Goal: Check status: Check status

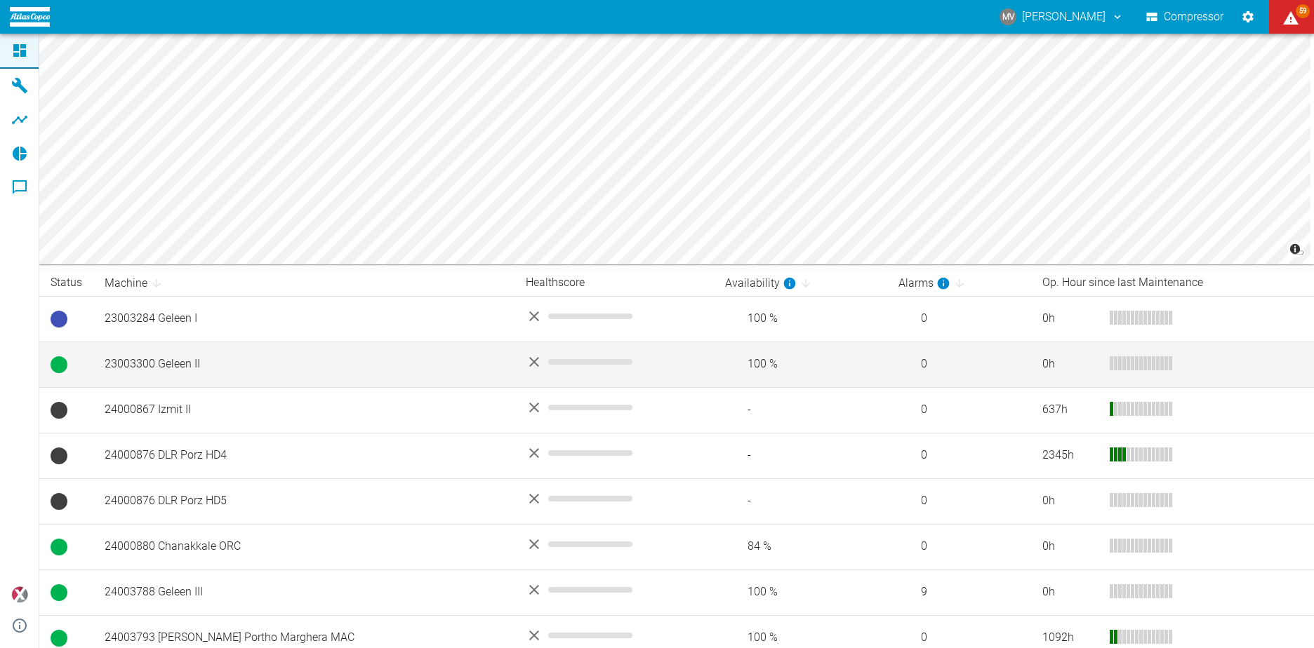
scroll to position [70, 0]
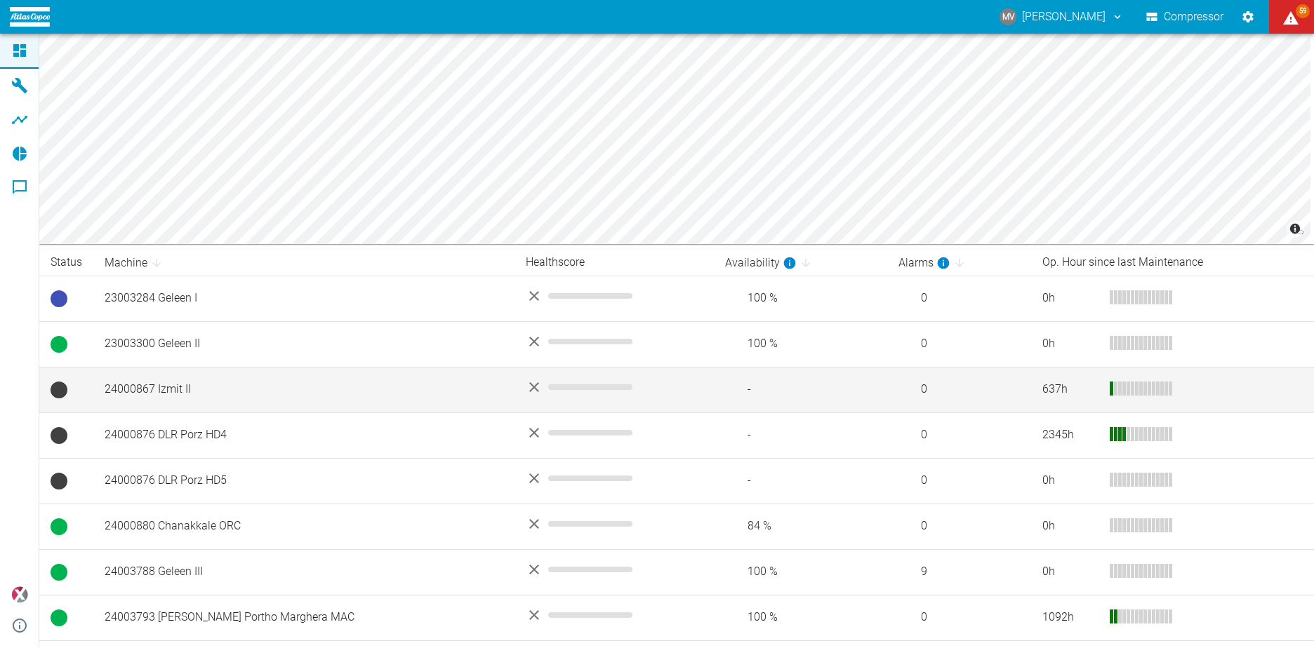
click at [152, 388] on td "24000867 Izmit II" at bounding box center [303, 390] width 421 height 46
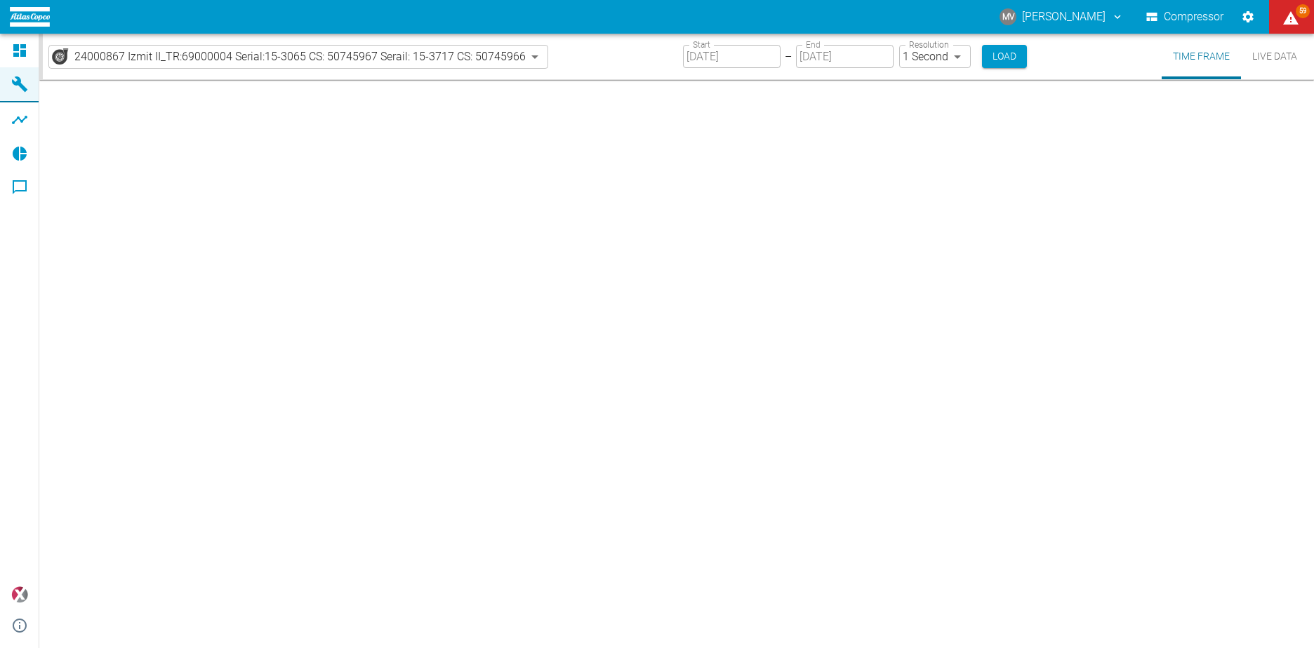
type input "2min"
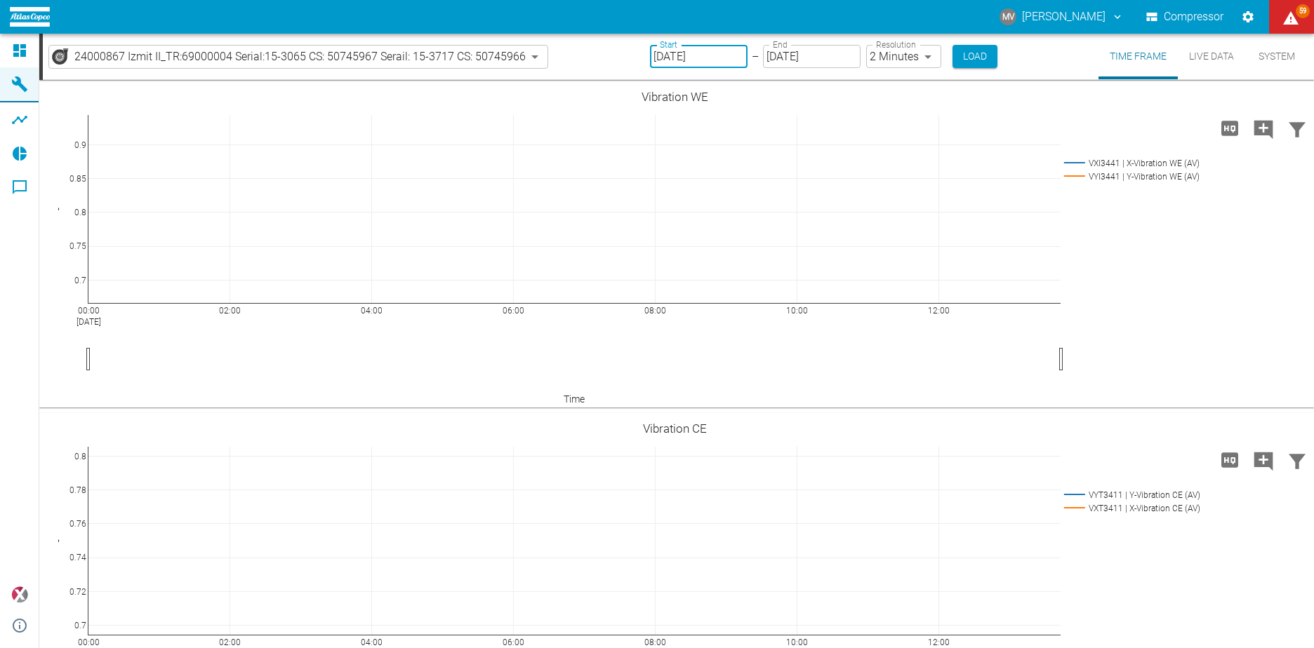
click at [668, 56] on input "[DATE]" at bounding box center [699, 56] width 98 height 23
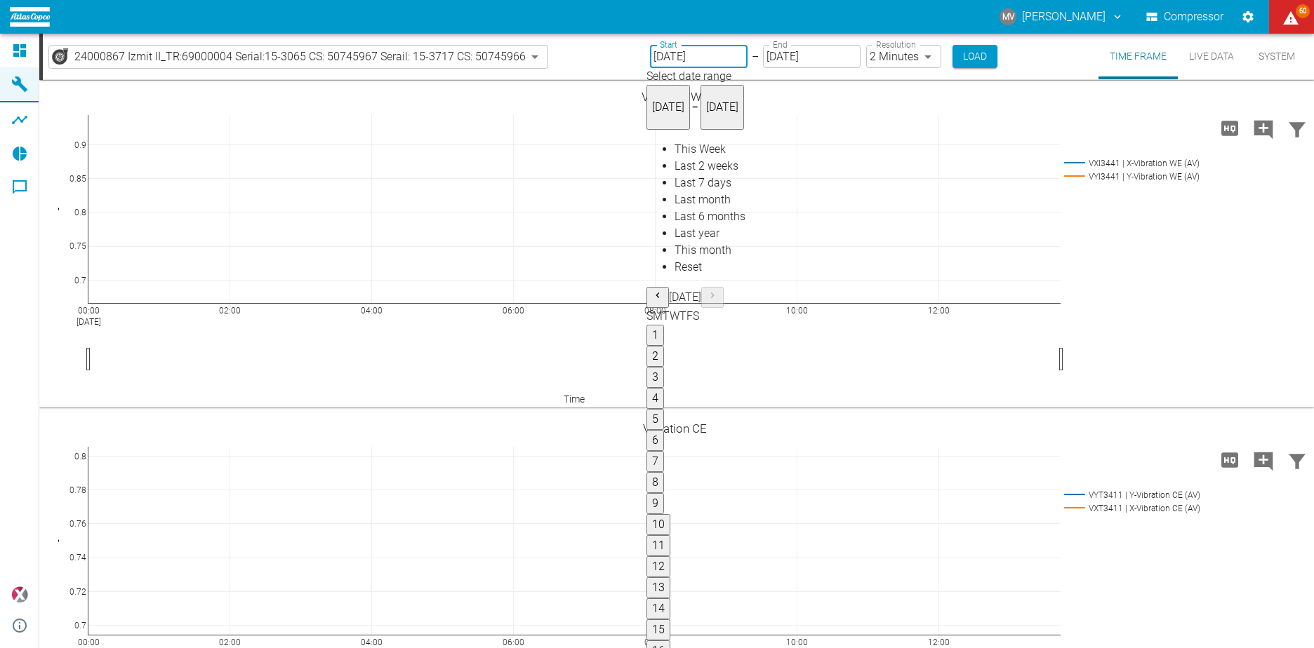
type input "[DATE]"
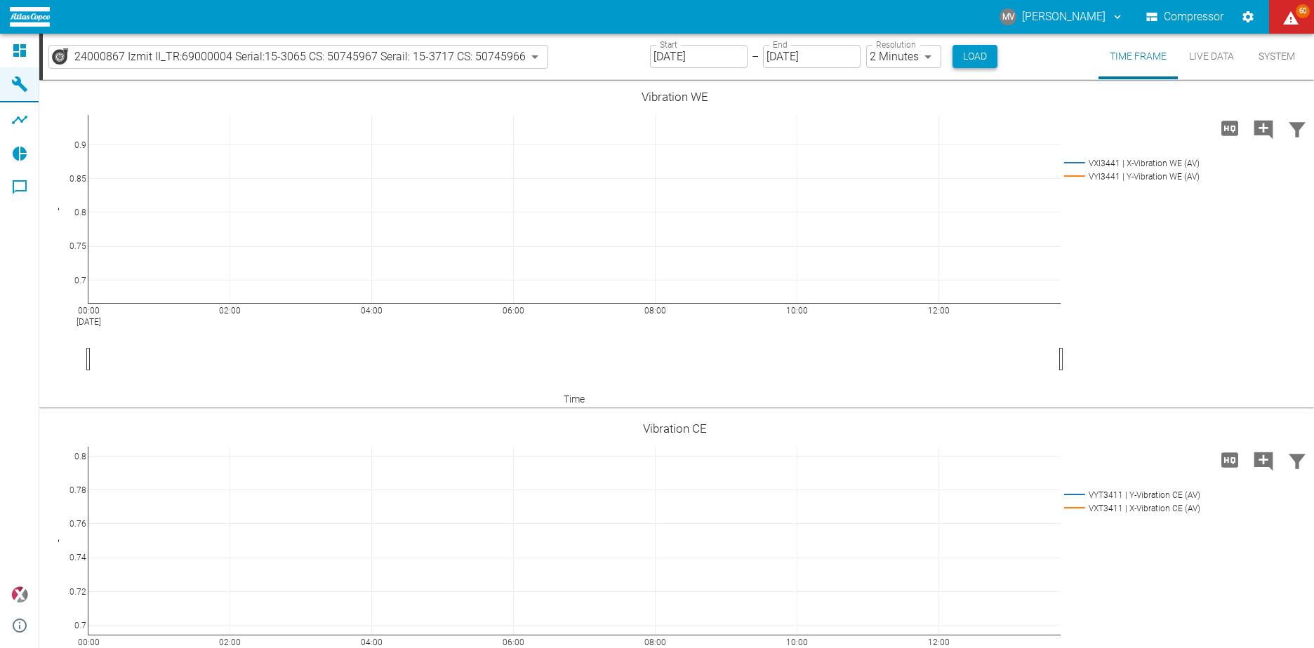
click at [970, 54] on button "Load" at bounding box center [974, 56] width 45 height 23
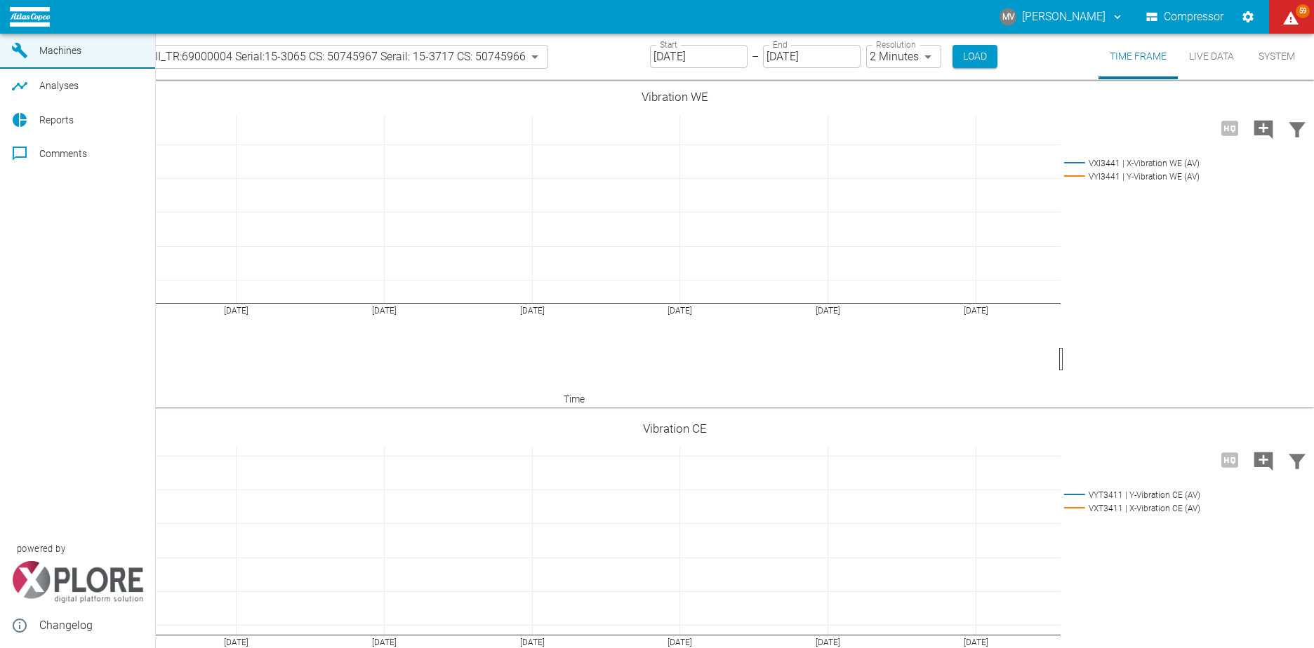
click at [22, 23] on icon at bounding box center [19, 17] width 13 height 13
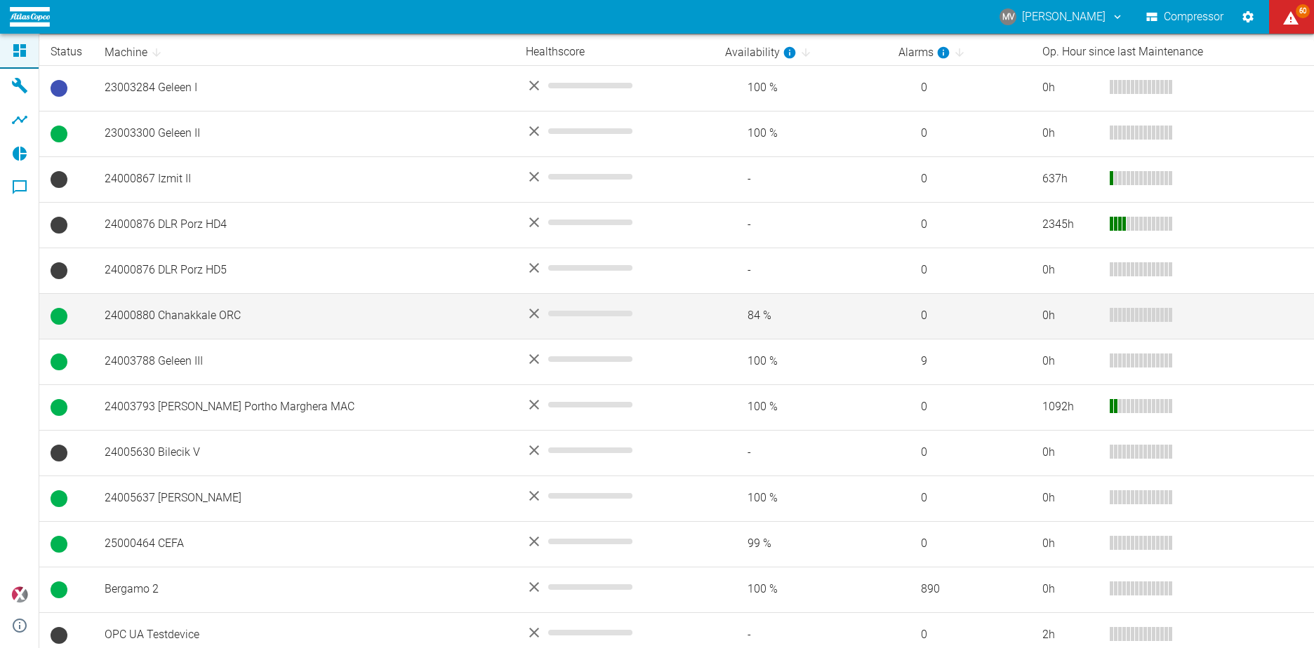
scroll to position [291, 0]
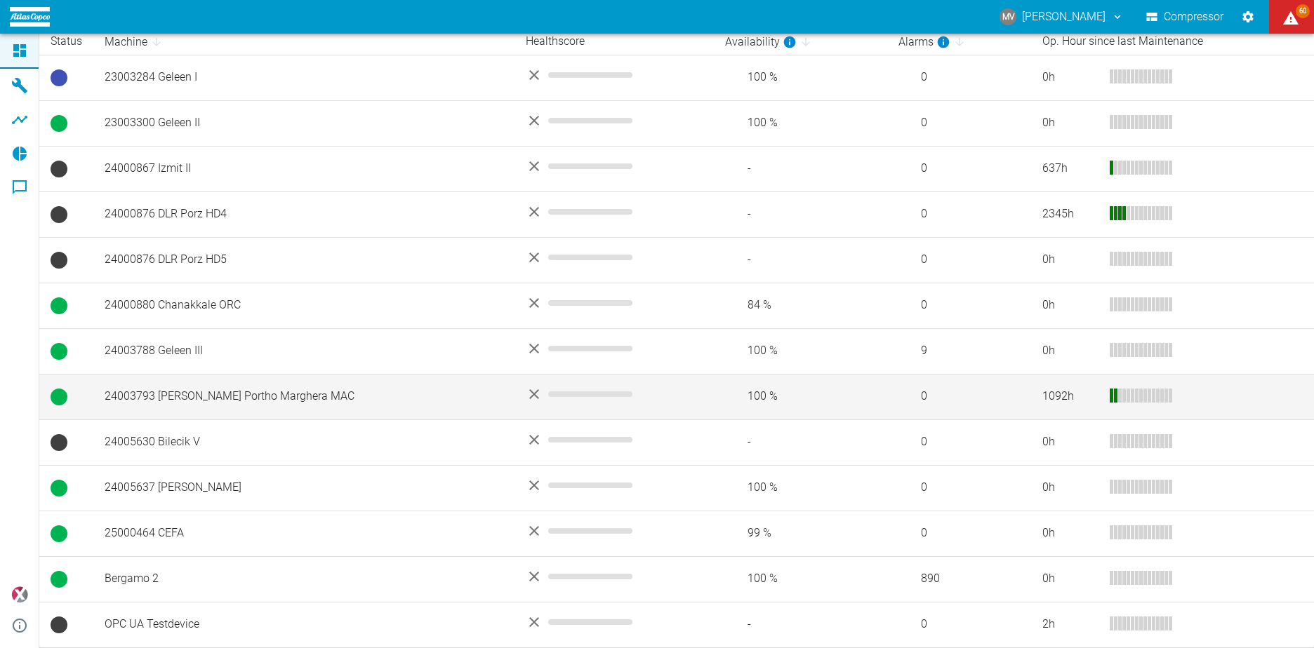
click at [268, 396] on td "24003793 [PERSON_NAME] Portho Marghera MAC" at bounding box center [303, 397] width 421 height 46
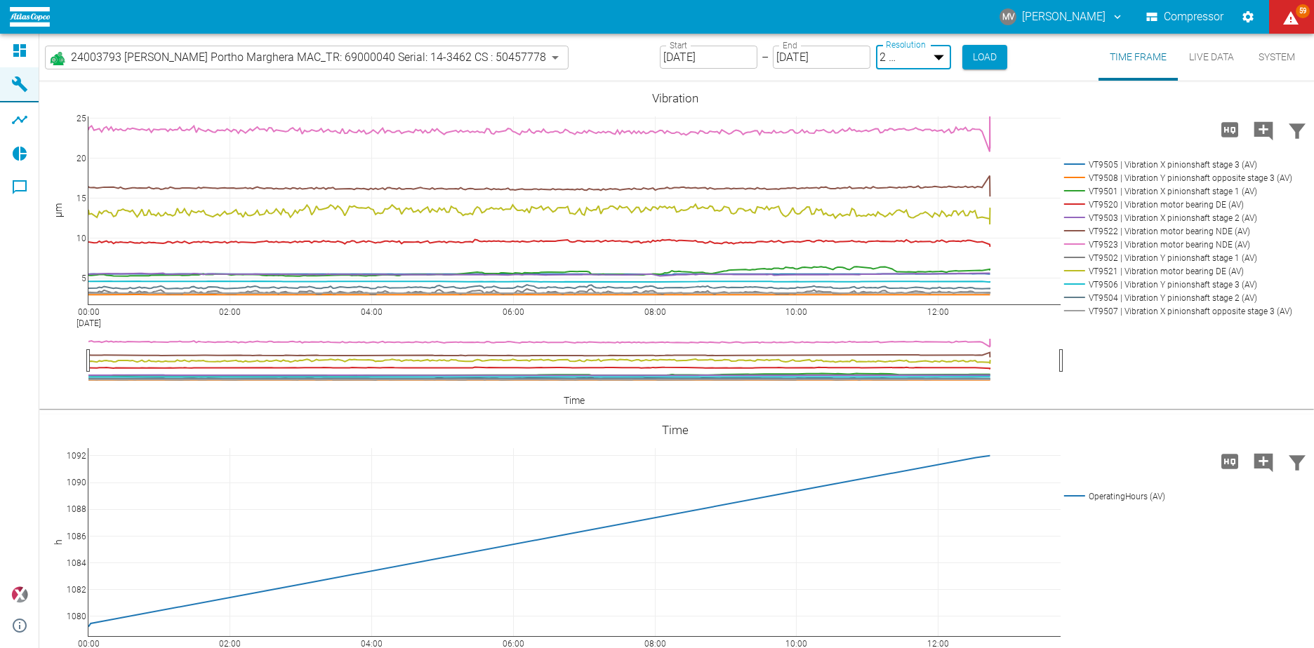
click at [882, 62] on body "MV [PERSON_NAME] Compressor 59 Dashboard Machines Analyses Reports Comments pow…" at bounding box center [657, 324] width 1314 height 648
type input "1sec"
click at [961, 55] on button "Load" at bounding box center [983, 56] width 45 height 23
